Goal: Find specific page/section: Find specific page/section

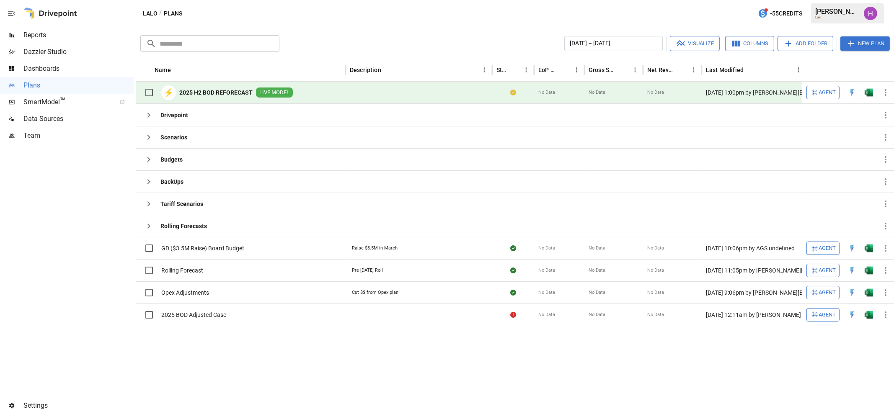
click at [103, 215] on div at bounding box center [67, 270] width 134 height 253
click at [224, 93] on b "2025 H2 BOD REFORECAST" at bounding box center [215, 92] width 73 height 8
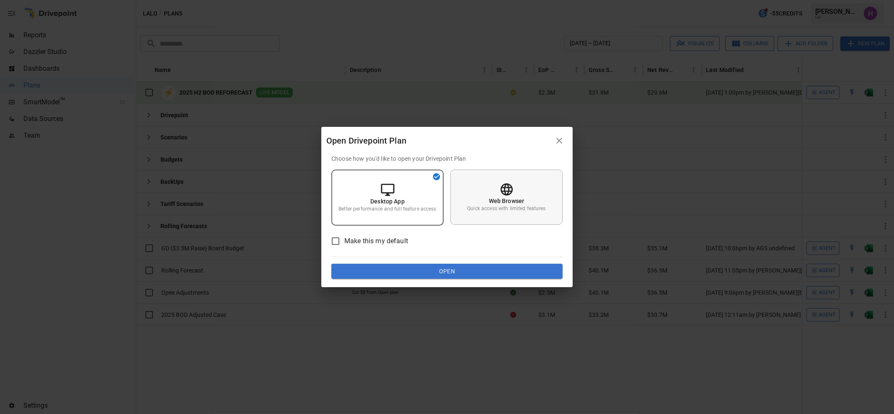
click at [486, 199] on div "Web Browser Quick access with limited features" at bounding box center [506, 197] width 112 height 55
click at [480, 270] on button "Open" at bounding box center [446, 271] width 231 height 15
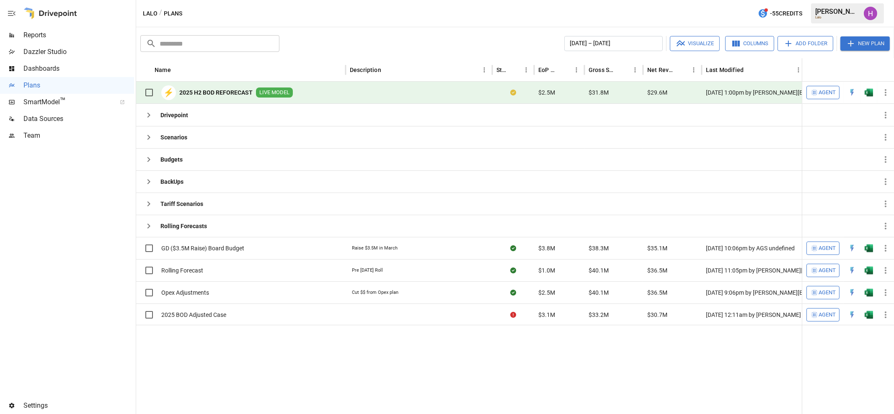
click at [463, 8] on div "Lalo / Plans -55 Credits [PERSON_NAME] Lalo" at bounding box center [515, 13] width 758 height 27
click at [65, 215] on div at bounding box center [67, 270] width 134 height 253
click at [26, 137] on span "Team" at bounding box center [78, 136] width 111 height 10
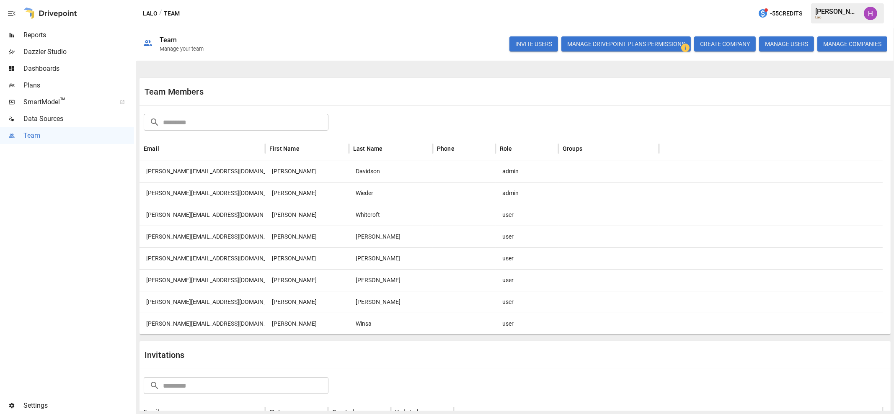
click at [455, 20] on div "Lalo / Team -55 Credits [PERSON_NAME] Lalo" at bounding box center [515, 13] width 758 height 27
click at [597, 8] on div "Lalo / Team -55 Credits [PERSON_NAME] Lalo" at bounding box center [515, 13] width 758 height 27
